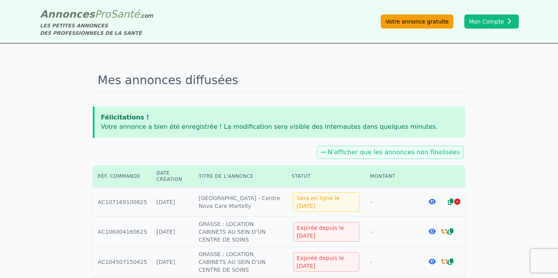
click at [403, 24] on link "Votre annonce gratuite" at bounding box center [417, 22] width 73 height 14
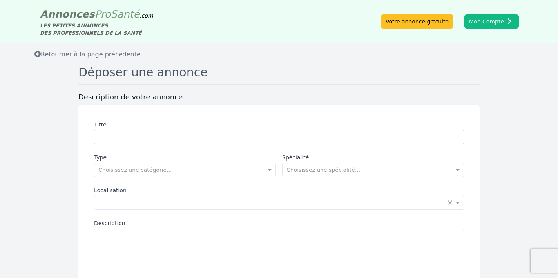
click at [188, 137] on input "Titre" at bounding box center [279, 137] width 370 height 14
type input "**********"
click at [157, 171] on input "text" at bounding box center [177, 169] width 158 height 8
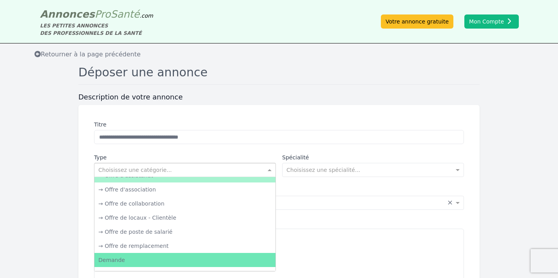
scroll to position [23, 0]
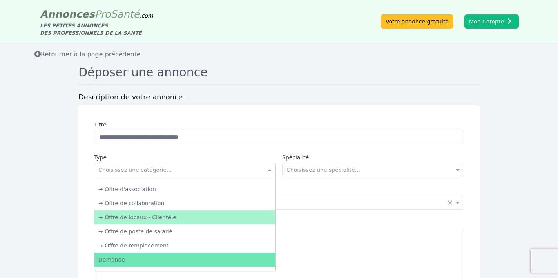
click at [166, 220] on div "→ Offre de locaux - Clientèle" at bounding box center [184, 217] width 181 height 14
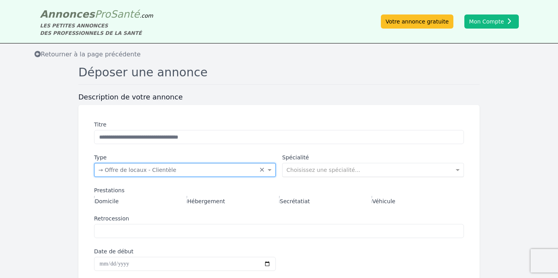
click at [290, 176] on div "Choisissez une spécialité..." at bounding box center [373, 170] width 182 height 14
click at [322, 154] on label "Spécialité" at bounding box center [373, 158] width 182 height 8
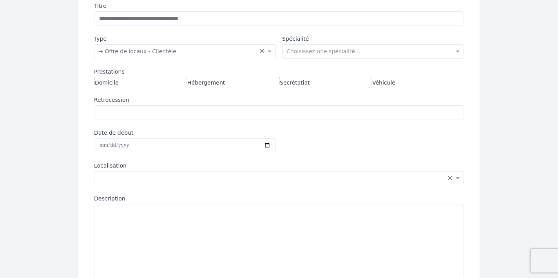
scroll to position [123, 0]
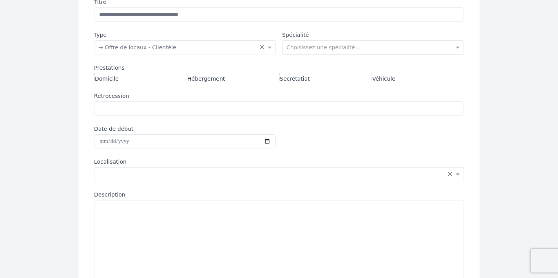
click at [333, 49] on input "text" at bounding box center [366, 47] width 158 height 8
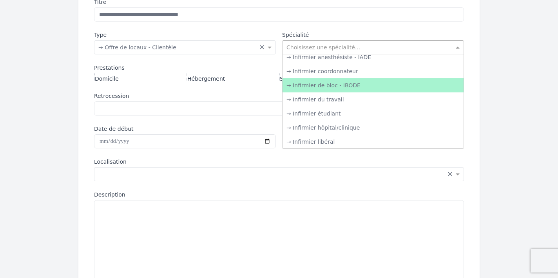
scroll to position [1061, 0]
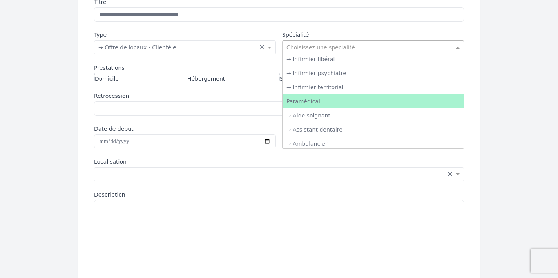
click at [318, 96] on div "Paramédical" at bounding box center [373, 101] width 181 height 14
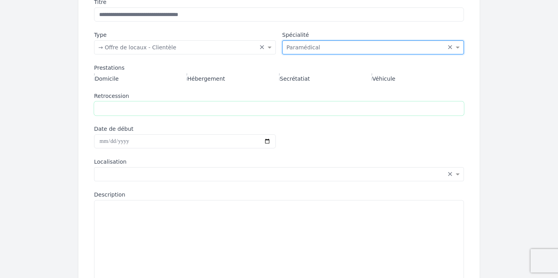
click at [143, 106] on input "Retrocession" at bounding box center [279, 109] width 370 height 14
click at [138, 168] on div "Saisissez la localisation... × ×" at bounding box center [279, 174] width 370 height 14
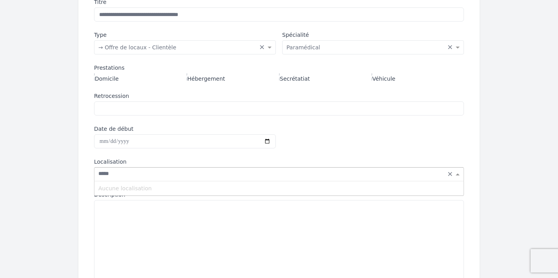
type input "******"
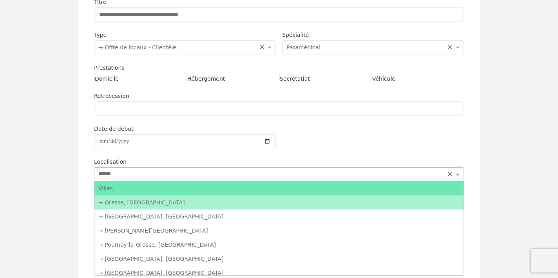
click at [139, 200] on div "→ Grasse, [GEOGRAPHIC_DATA]" at bounding box center [278, 203] width 369 height 14
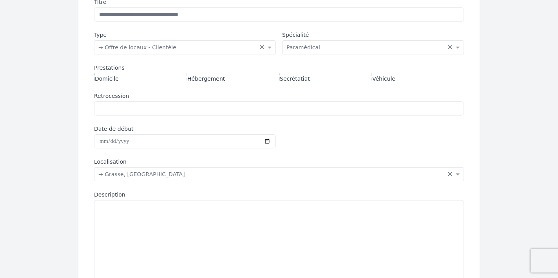
click at [152, 197] on div "Description" at bounding box center [279, 240] width 370 height 98
click at [145, 213] on textarea "Description" at bounding box center [279, 244] width 370 height 89
paste textarea "**********"
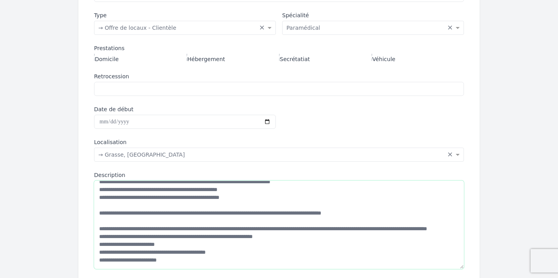
scroll to position [145, 0]
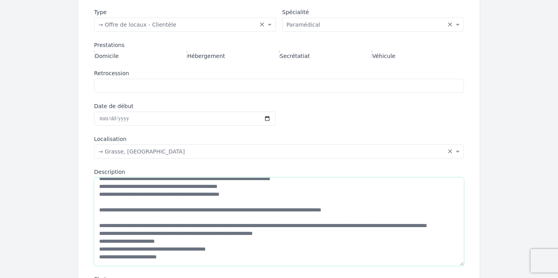
click at [181, 214] on textarea "Description" at bounding box center [279, 222] width 370 height 89
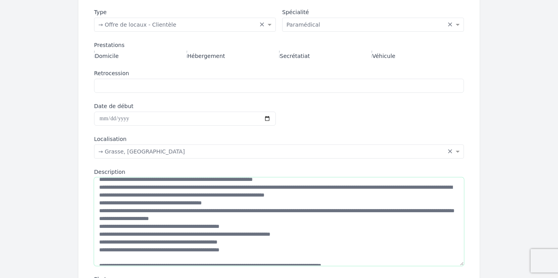
scroll to position [14, 0]
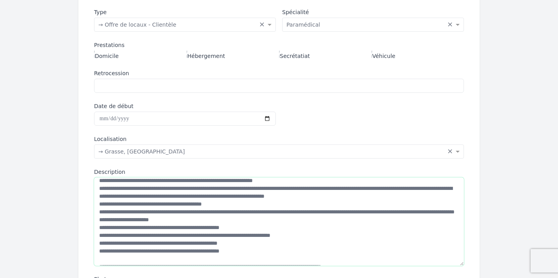
click at [98, 232] on textarea "Description" at bounding box center [279, 222] width 370 height 89
click at [98, 241] on textarea "Description" at bounding box center [279, 222] width 370 height 89
click at [98, 252] on textarea "Description" at bounding box center [279, 222] width 370 height 89
click at [98, 258] on textarea "Description" at bounding box center [279, 222] width 370 height 89
click at [203, 216] on textarea "Description" at bounding box center [279, 222] width 370 height 89
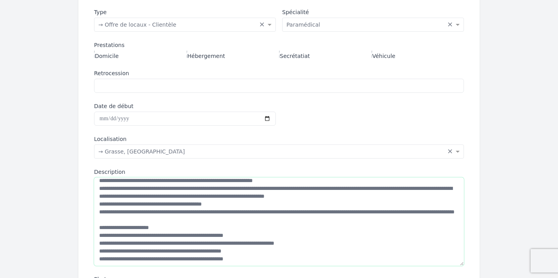
click at [428, 198] on textarea "Description" at bounding box center [279, 222] width 370 height 89
click at [430, 197] on textarea "Description" at bounding box center [279, 222] width 370 height 89
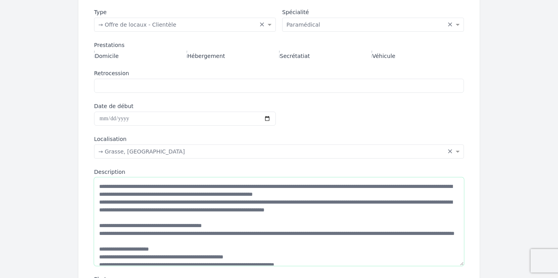
scroll to position [0, 0]
click at [429, 192] on textarea "Description" at bounding box center [279, 222] width 370 height 89
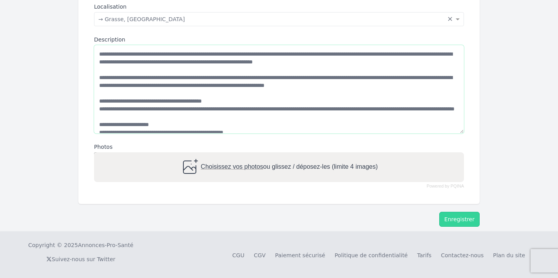
scroll to position [277, 0]
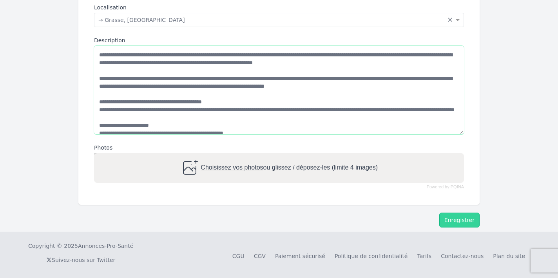
type textarea "**********"
click at [214, 171] on div "Choisissez vos photos ou glissez / déposez-les (limite 4 images)" at bounding box center [279, 168] width 198 height 19
click at [214, 156] on input "Choisissez vos photos ou glissez / déposez-les (limite 4 images)" at bounding box center [279, 154] width 370 height 2
type input "**********"
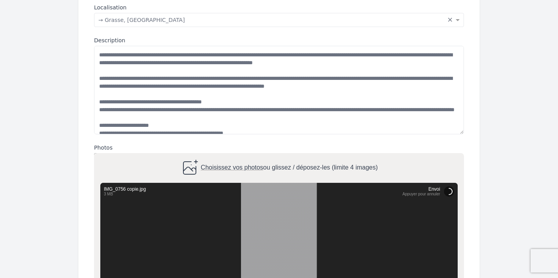
click at [238, 165] on span "Choisissez vos photos" at bounding box center [232, 168] width 62 height 7
click at [238, 156] on input "Choisissez vos photos ou glissez / déposez-les (limite 4 images)" at bounding box center [279, 154] width 370 height 2
type input "**********"
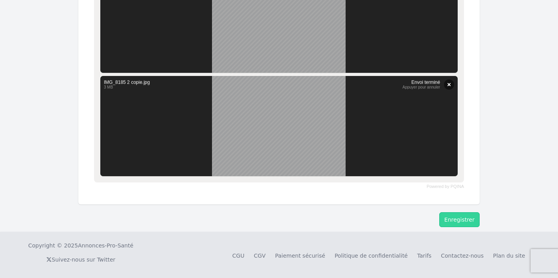
scroll to position [671, 0]
click at [463, 217] on button "Enregistrer" at bounding box center [459, 220] width 40 height 15
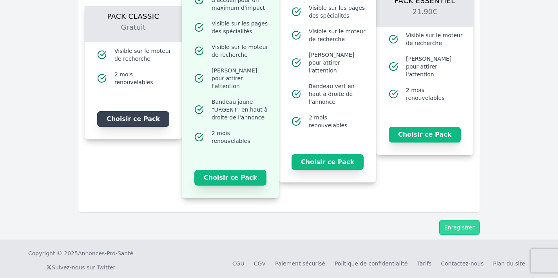
scroll to position [965, 0]
click at [141, 115] on button "Choisir ce Pack" at bounding box center [133, 120] width 72 height 16
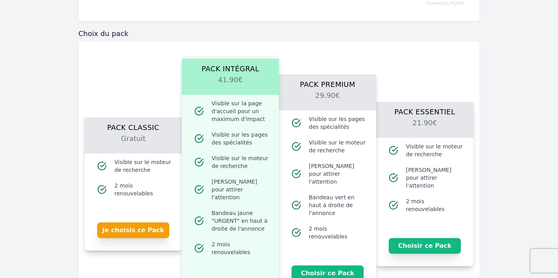
scroll to position [912, 0]
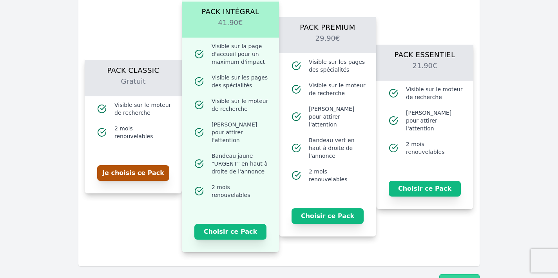
click at [149, 169] on button "Je choisis ce Pack" at bounding box center [133, 173] width 72 height 16
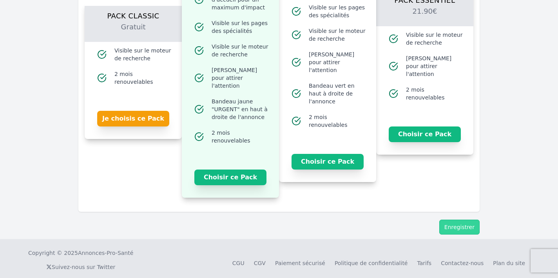
scroll to position [965, 0]
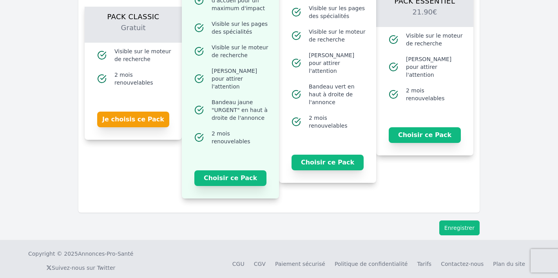
click at [475, 221] on button "Enregistrer" at bounding box center [459, 228] width 40 height 15
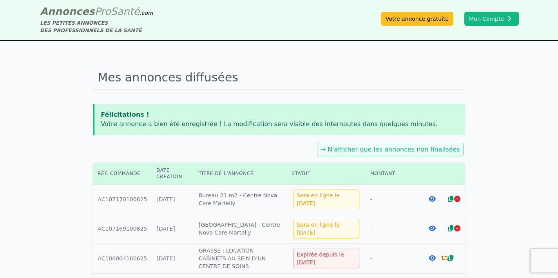
scroll to position [1, 0]
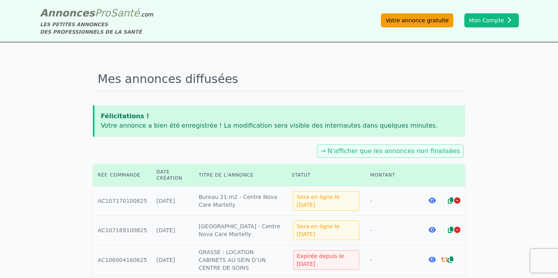
click at [414, 26] on link "Votre annonce gratuite" at bounding box center [417, 20] width 73 height 14
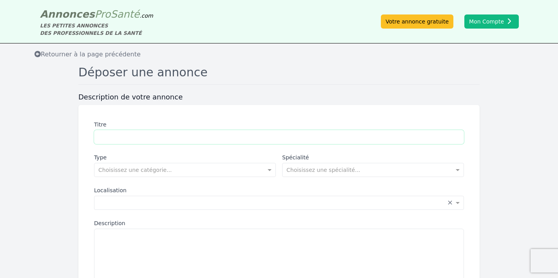
click at [153, 136] on input "Titre" at bounding box center [279, 137] width 370 height 14
type input "**********"
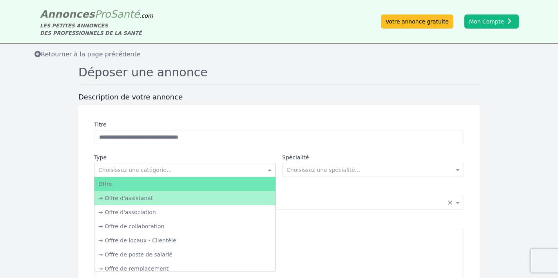
click at [152, 172] on input "text" at bounding box center [177, 169] width 158 height 8
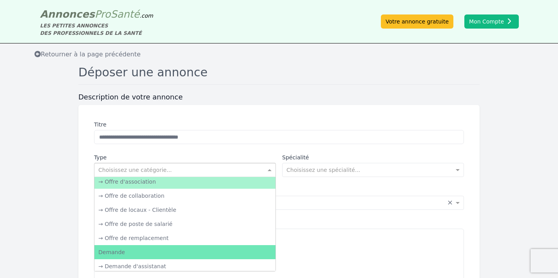
scroll to position [31, 0]
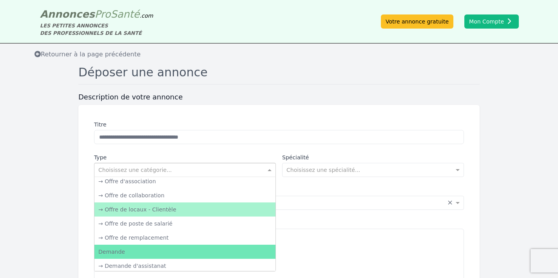
click at [153, 211] on div "→ Offre de locaux - Clientèle" at bounding box center [184, 210] width 181 height 14
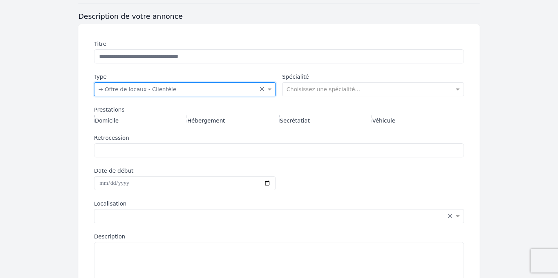
scroll to position [82, 0]
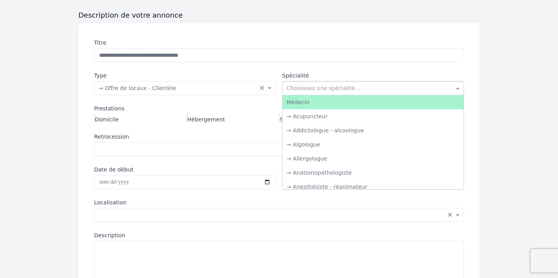
click at [309, 87] on input "text" at bounding box center [366, 87] width 158 height 8
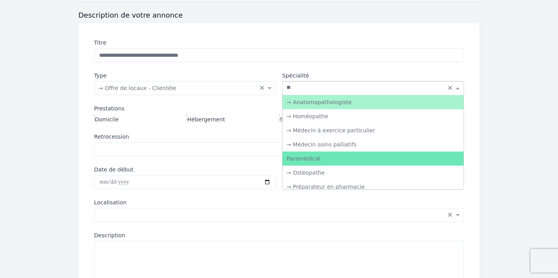
type input "***"
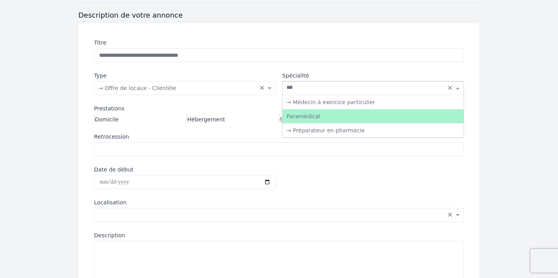
click at [321, 115] on div "Paramédical" at bounding box center [373, 116] width 181 height 14
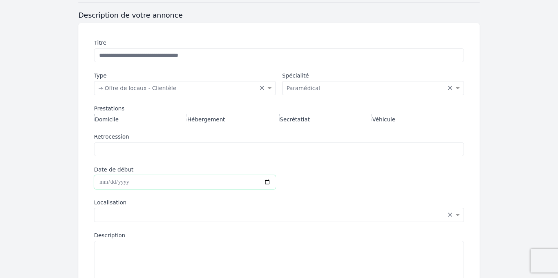
click at [129, 176] on input "Date de début" at bounding box center [185, 182] width 182 height 14
type input "**********"
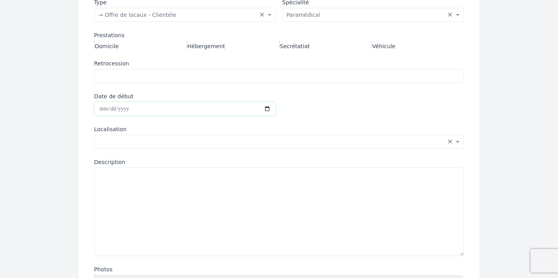
scroll to position [168, 0]
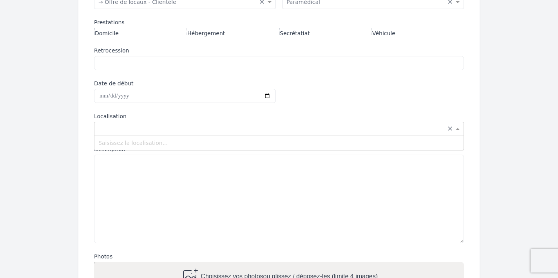
click at [162, 129] on input "text" at bounding box center [271, 128] width 346 height 8
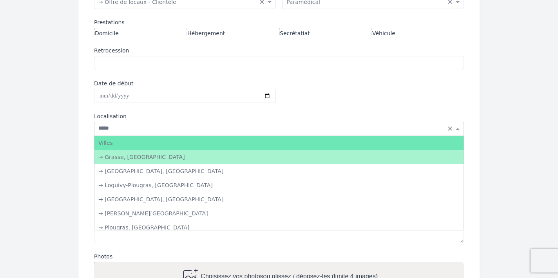
type input "******"
click at [153, 161] on div "→ Grasse, [GEOGRAPHIC_DATA]" at bounding box center [278, 157] width 369 height 14
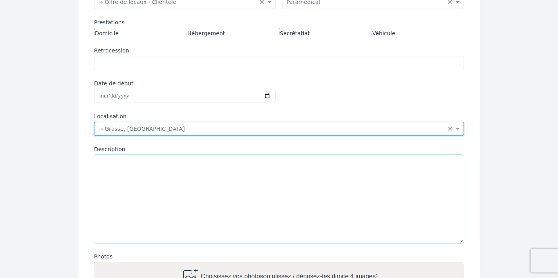
click at [130, 169] on textarea "Description" at bounding box center [279, 199] width 370 height 89
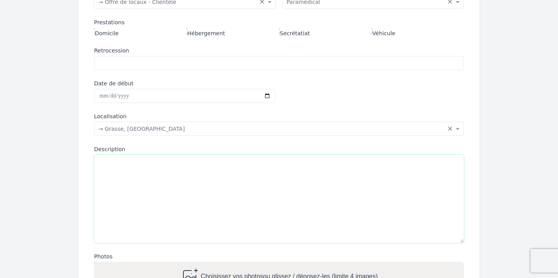
paste textarea "**********"
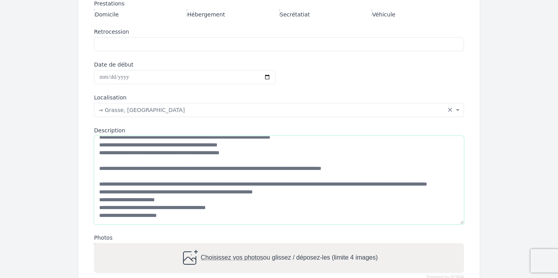
scroll to position [187, 0]
click at [176, 176] on textarea "Description" at bounding box center [279, 180] width 370 height 89
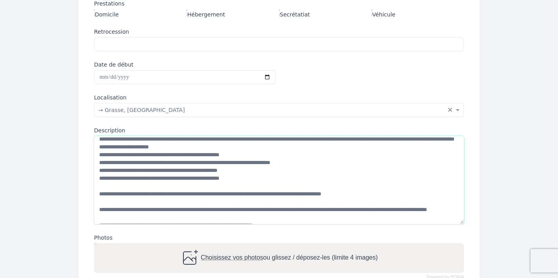
scroll to position [44, 0]
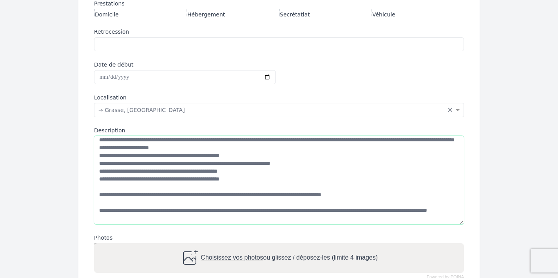
click at [99, 167] on textarea "Description" at bounding box center [279, 180] width 370 height 89
click at [97, 180] on textarea "Description" at bounding box center [279, 180] width 370 height 89
click at [100, 184] on textarea "Description" at bounding box center [279, 180] width 370 height 89
click at [98, 193] on textarea "Description" at bounding box center [279, 180] width 370 height 89
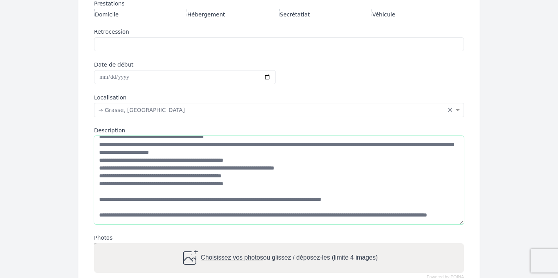
scroll to position [42, 0]
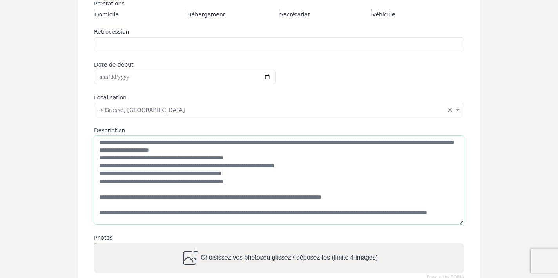
click at [215, 156] on textarea "Description" at bounding box center [279, 180] width 370 height 89
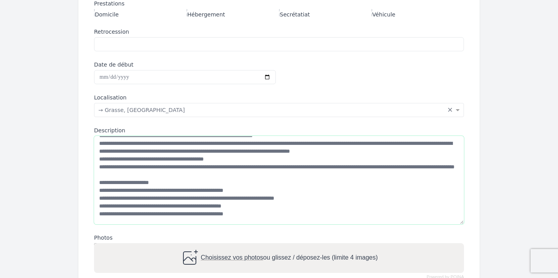
scroll to position [15, 0]
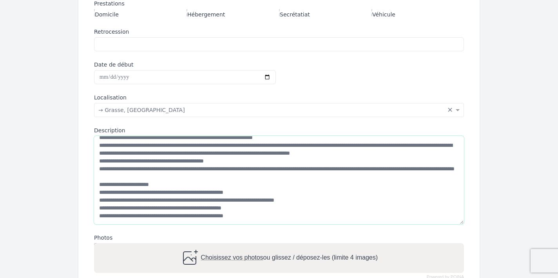
click at [196, 156] on textarea "Description" at bounding box center [279, 180] width 370 height 89
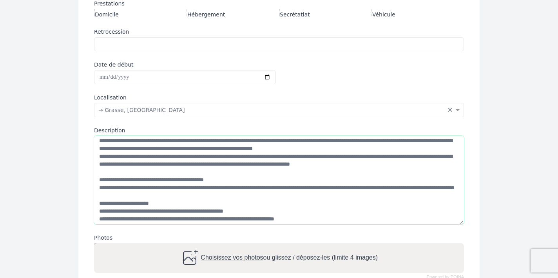
scroll to position [4, 0]
click at [406, 146] on textarea "Description" at bounding box center [279, 180] width 370 height 89
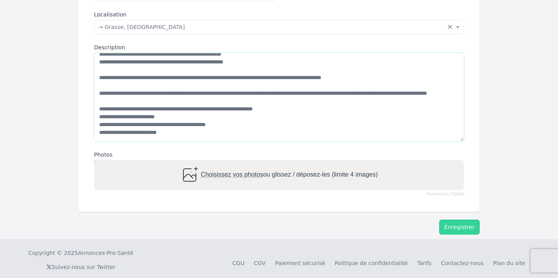
scroll to position [270, 0]
type textarea "**********"
click at [222, 171] on span "Choisissez vos photos" at bounding box center [232, 174] width 62 height 7
click at [222, 162] on input "Choisissez vos photos ou glissez / déposez-les (limite 4 images)" at bounding box center [279, 161] width 370 height 2
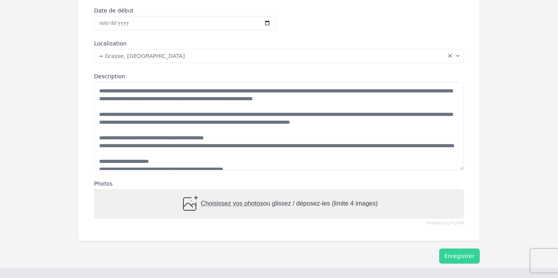
scroll to position [241, 0]
click at [286, 202] on div "Choisissez vos photos ou glissez / déposez-les (limite 4 images)" at bounding box center [279, 203] width 198 height 19
click at [286, 191] on input "Choisissez vos photos ou glissez / déposez-les (limite 4 images)" at bounding box center [279, 190] width 370 height 2
click at [224, 200] on span "Choisissez vos photos" at bounding box center [232, 203] width 62 height 7
click at [224, 191] on input "Choisissez vos photos ou glissez / déposez-les (limite 4 images)" at bounding box center [279, 190] width 370 height 2
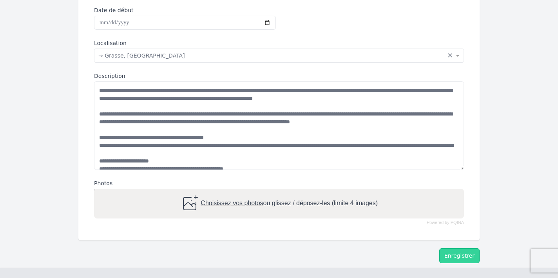
type input "**********"
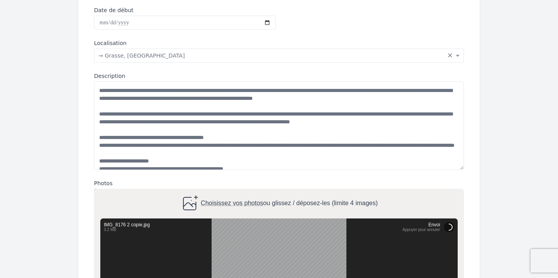
click at [239, 203] on span "Choisissez vos photos" at bounding box center [232, 203] width 62 height 7
click at [239, 191] on input "Choisissez vos photos ou glissez / déposez-les (limite 4 images)" at bounding box center [279, 190] width 370 height 2
type input "**********"
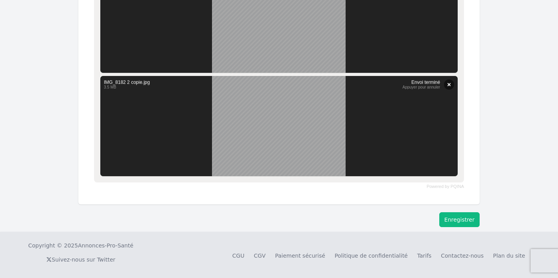
scroll to position [671, 0]
click at [461, 219] on button "Enregistrer" at bounding box center [459, 220] width 40 height 15
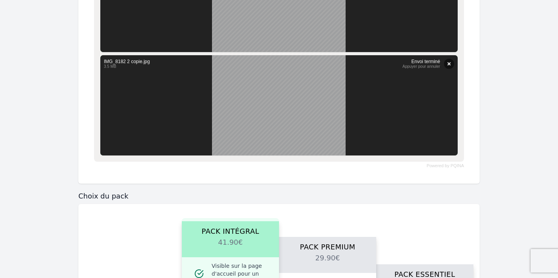
scroll to position [886, 0]
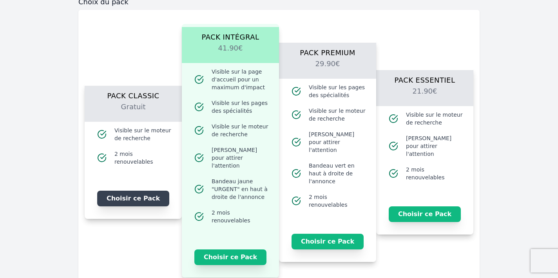
click at [140, 196] on button "Choisir ce Pack" at bounding box center [133, 199] width 72 height 16
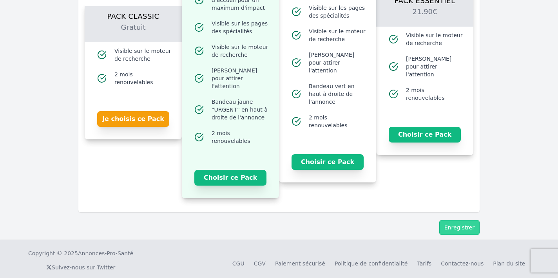
scroll to position [965, 0]
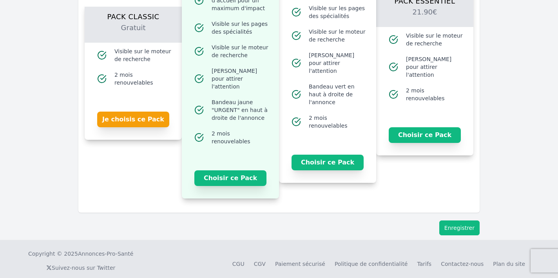
click at [448, 221] on button "Enregistrer" at bounding box center [459, 228] width 40 height 15
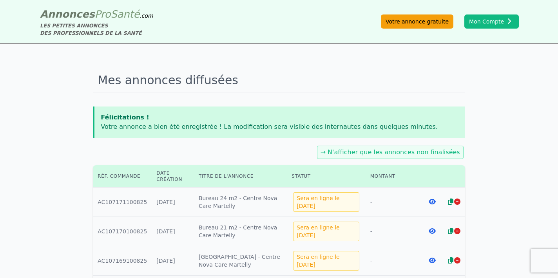
click at [426, 20] on link "Votre annonce gratuite" at bounding box center [417, 22] width 73 height 14
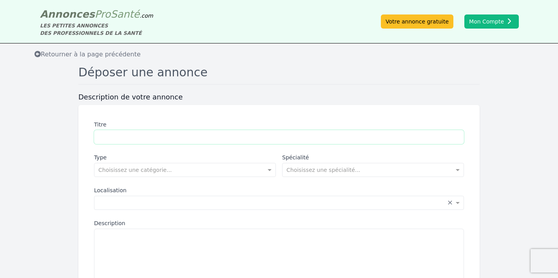
click at [195, 139] on input "Titre" at bounding box center [279, 137] width 370 height 14
type input "**********"
click at [183, 170] on input "text" at bounding box center [177, 169] width 158 height 8
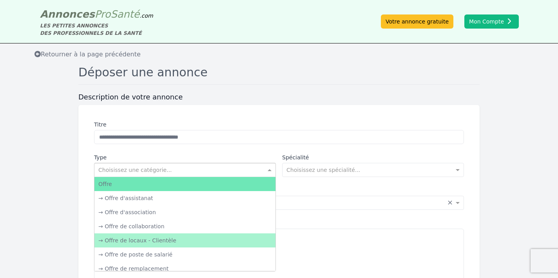
click at [190, 241] on div "→ Offre de locaux - Clientèle" at bounding box center [184, 241] width 181 height 14
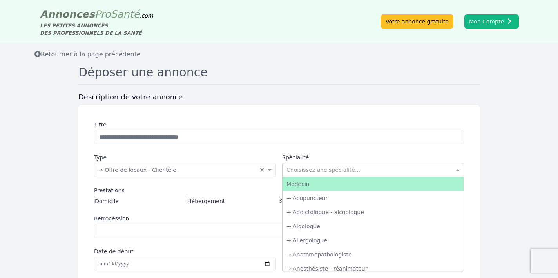
click at [319, 168] on input "text" at bounding box center [366, 169] width 158 height 8
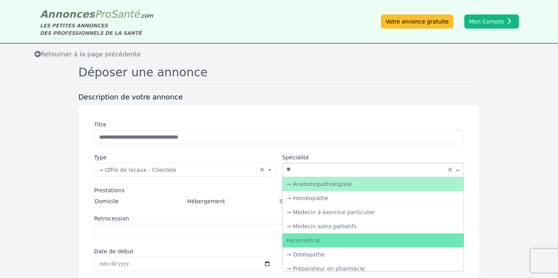
type input "*"
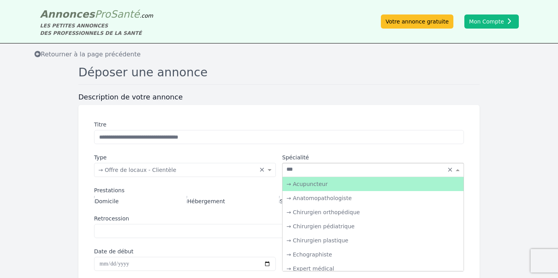
type input "****"
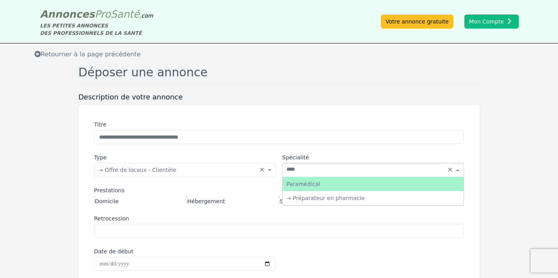
click at [315, 186] on div "Paramédical" at bounding box center [373, 184] width 181 height 14
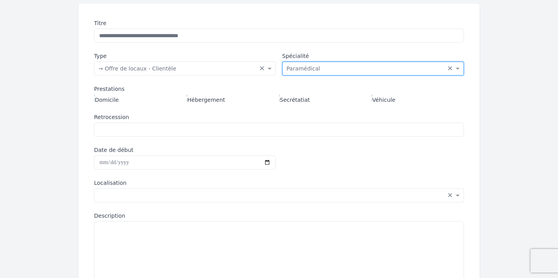
scroll to position [119, 0]
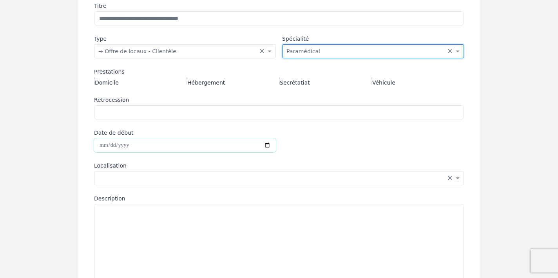
click at [118, 148] on input "Date de début" at bounding box center [185, 145] width 182 height 14
type input "**********"
click at [218, 153] on div "**********" at bounding box center [279, 175] width 389 height 365
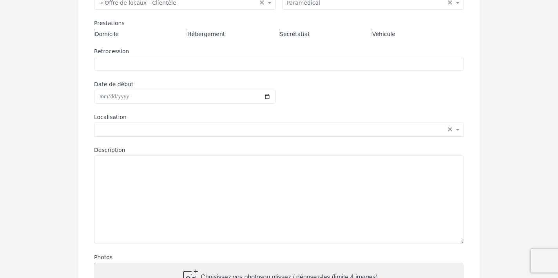
scroll to position [182, 0]
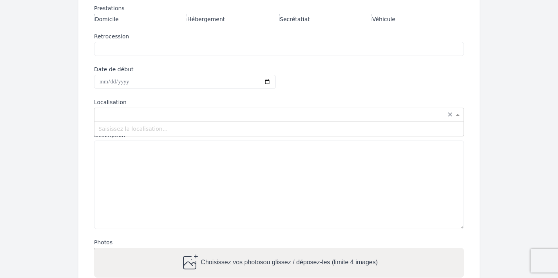
click at [167, 116] on input "text" at bounding box center [271, 114] width 346 height 8
type input "****"
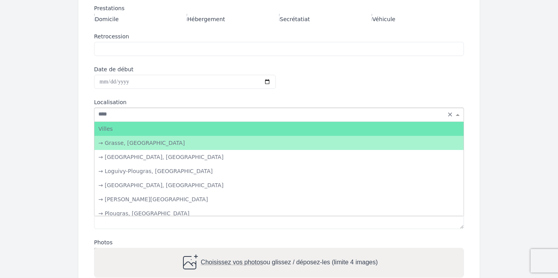
click at [156, 137] on div "→ Grasse, [GEOGRAPHIC_DATA]" at bounding box center [278, 143] width 369 height 14
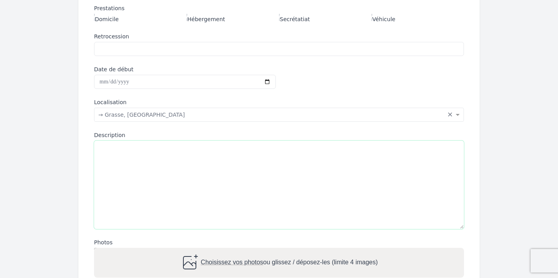
click at [156, 149] on textarea "Description" at bounding box center [279, 185] width 370 height 89
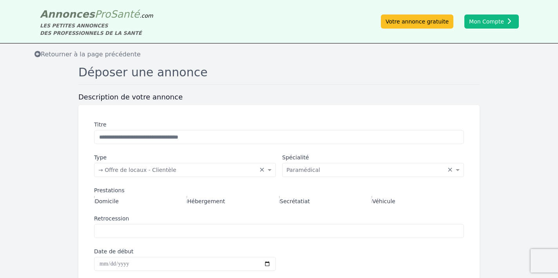
scroll to position [0, 0]
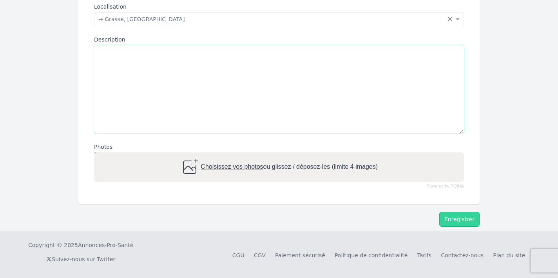
click at [129, 87] on textarea "Description" at bounding box center [279, 89] width 370 height 89
paste textarea "**********"
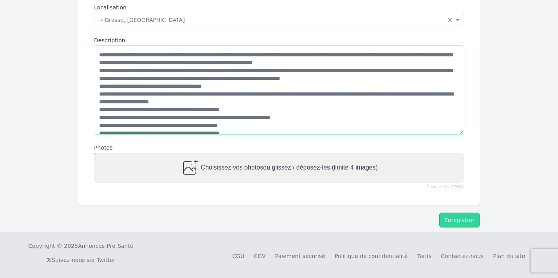
scroll to position [86, 0]
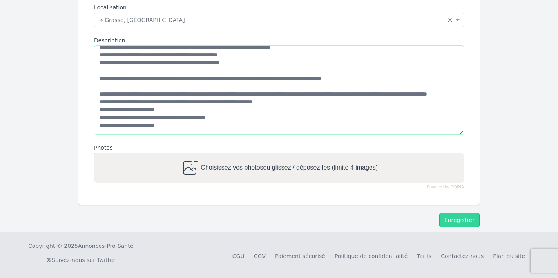
click at [170, 92] on textarea "Description" at bounding box center [279, 90] width 370 height 89
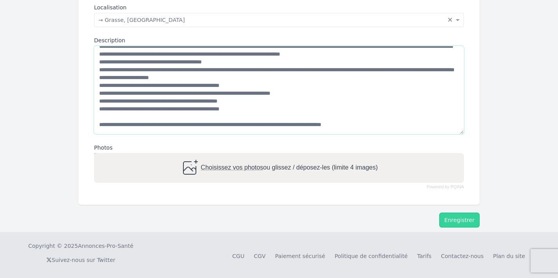
scroll to position [15, 0]
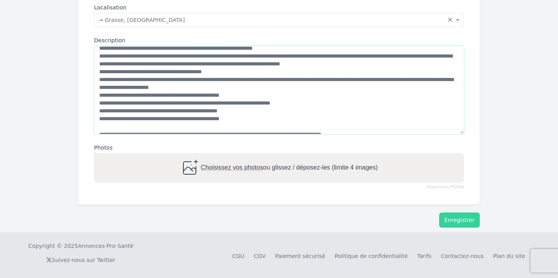
click at [96, 100] on textarea "Description" at bounding box center [279, 90] width 370 height 89
click at [97, 108] on textarea "Description" at bounding box center [279, 90] width 370 height 89
click at [96, 119] on textarea "Description" at bounding box center [279, 90] width 370 height 89
click at [96, 127] on textarea "Description" at bounding box center [279, 90] width 370 height 89
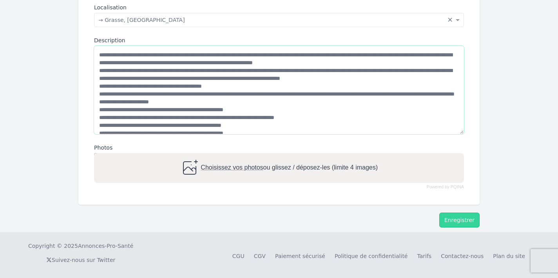
scroll to position [0, 0]
click at [241, 84] on textarea "Description" at bounding box center [279, 90] width 370 height 89
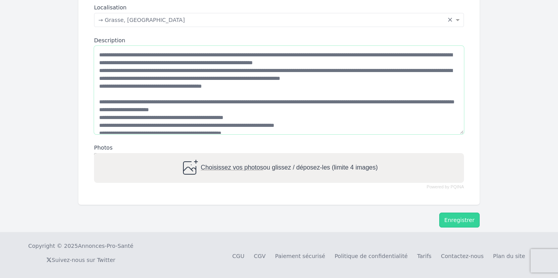
click at [227, 111] on textarea "Description" at bounding box center [279, 90] width 370 height 89
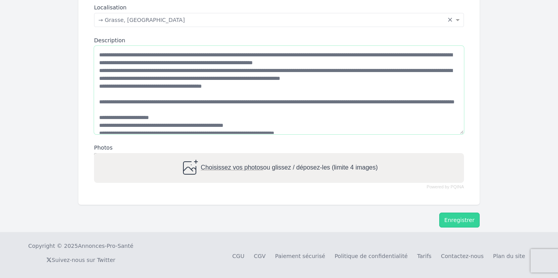
click at [441, 80] on textarea "Description" at bounding box center [279, 90] width 370 height 89
click at [444, 78] on textarea "Description" at bounding box center [279, 90] width 370 height 89
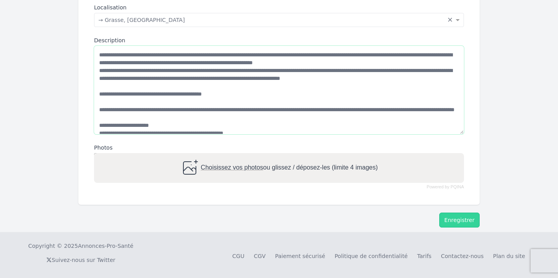
click at [101, 108] on textarea "Description" at bounding box center [279, 90] width 370 height 89
click at [100, 108] on textarea "Description" at bounding box center [279, 90] width 370 height 89
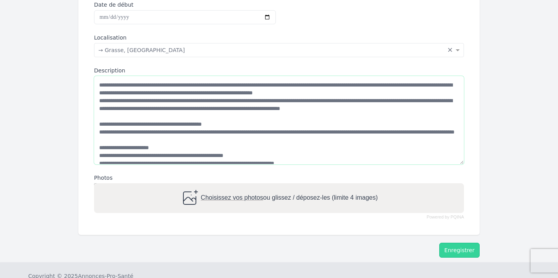
scroll to position [244, 0]
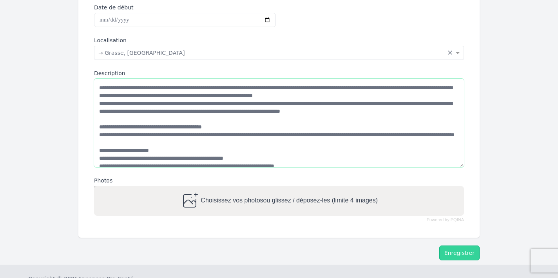
click at [406, 96] on textarea "Description" at bounding box center [279, 123] width 370 height 89
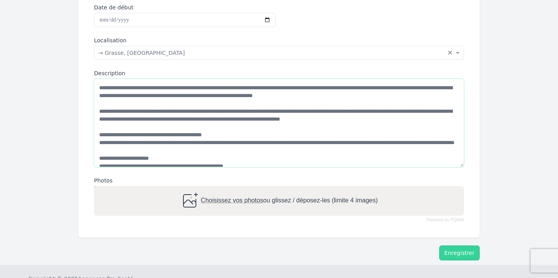
scroll to position [0, 0]
type textarea "**********"
click at [225, 199] on span "Choisissez vos photos" at bounding box center [232, 201] width 62 height 7
click at [225, 189] on input "Choisissez vos photos ou glissez / déposez-les (limite 4 images)" at bounding box center [279, 187] width 370 height 2
type input "**********"
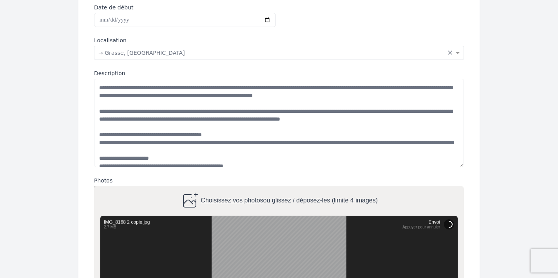
click at [242, 195] on div "Choisissez vos photos ou glissez / déposez-les (limite 4 images)" at bounding box center [279, 201] width 198 height 19
click at [242, 189] on input "Choisissez vos photos ou glissez / déposez-les (limite 4 images)" at bounding box center [279, 187] width 370 height 2
type input "**********"
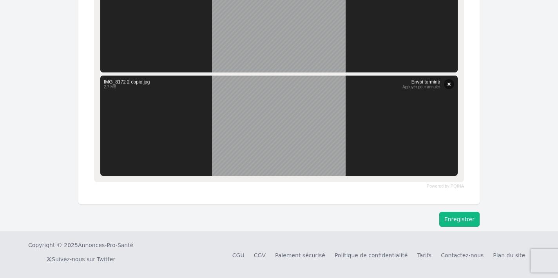
scroll to position [671, 0]
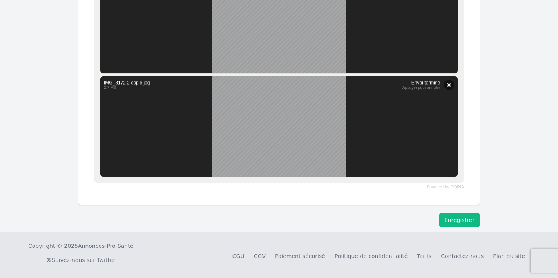
click at [464, 213] on button "Enregistrer" at bounding box center [459, 220] width 40 height 15
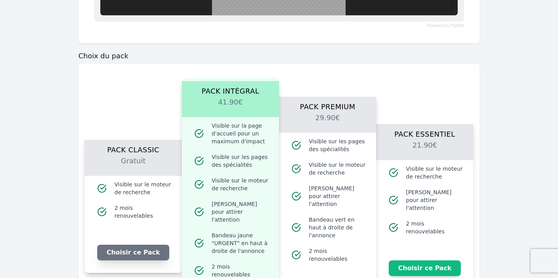
scroll to position [852, 0]
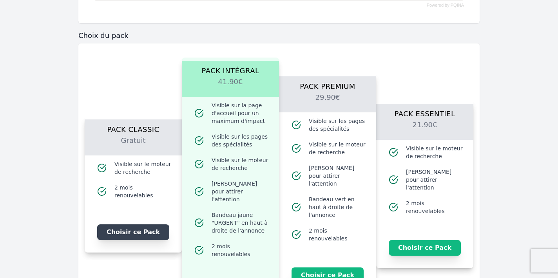
click at [146, 228] on button "Choisir ce Pack" at bounding box center [133, 233] width 72 height 16
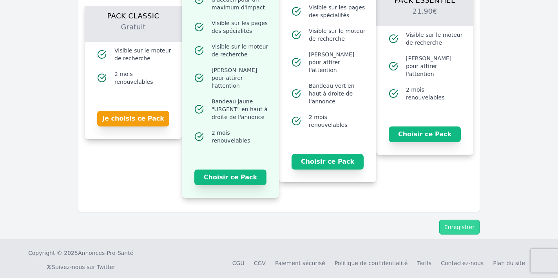
scroll to position [965, 0]
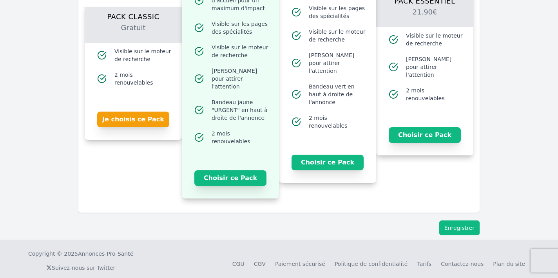
click at [455, 221] on button "Enregistrer" at bounding box center [459, 228] width 40 height 15
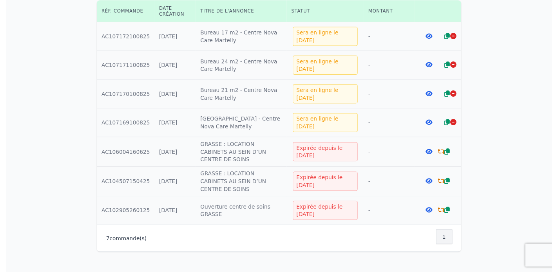
scroll to position [165, 0]
